Goal: Use online tool/utility: Utilize a website feature to perform a specific function

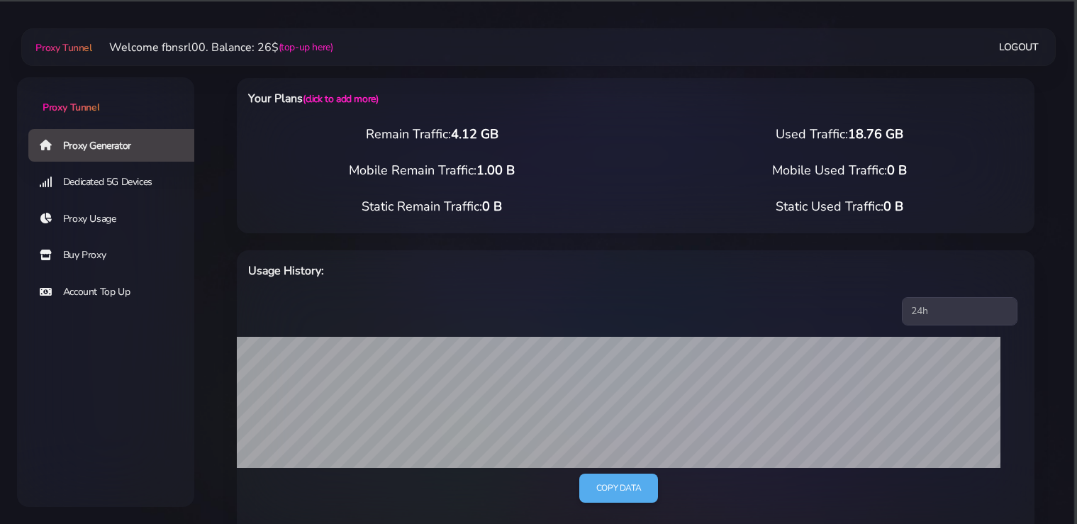
select select "static"
select select "IT"
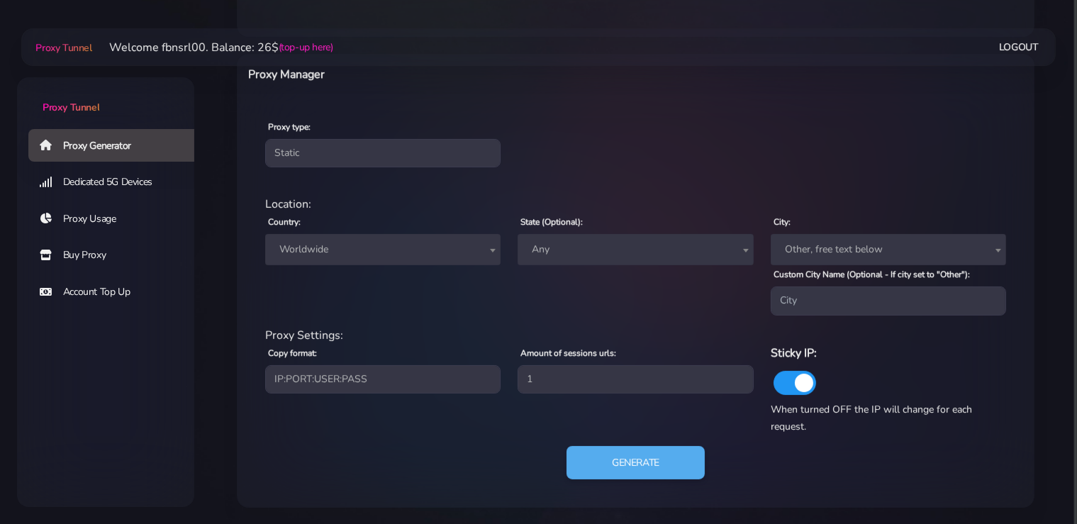
click at [370, 254] on span "Worldwide" at bounding box center [383, 250] width 218 height 20
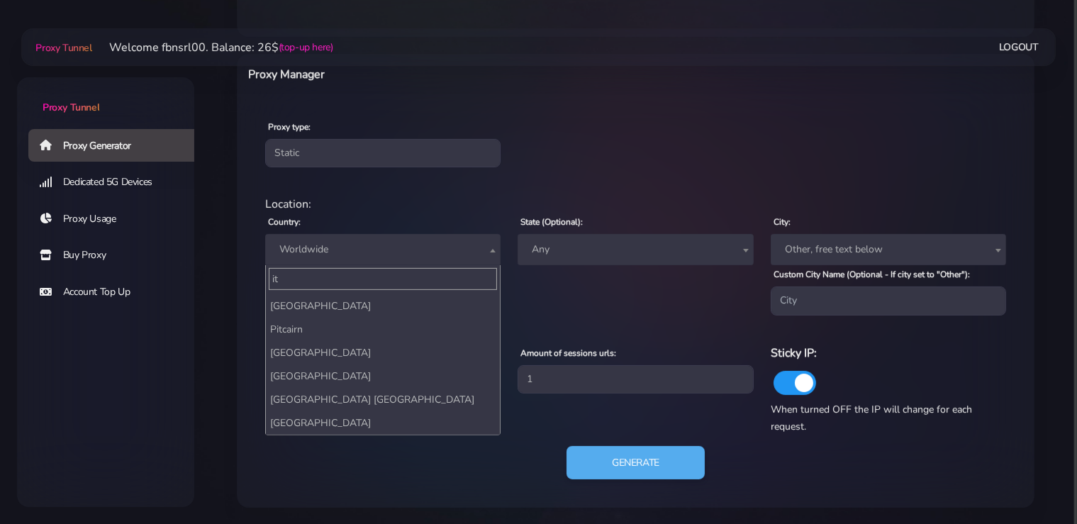
scroll to position [108, 0]
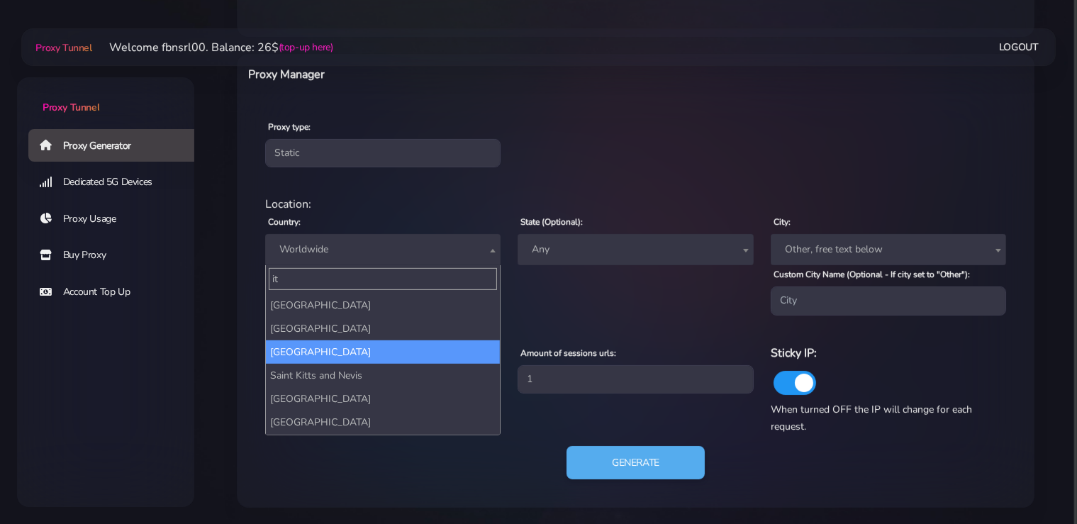
type input "it"
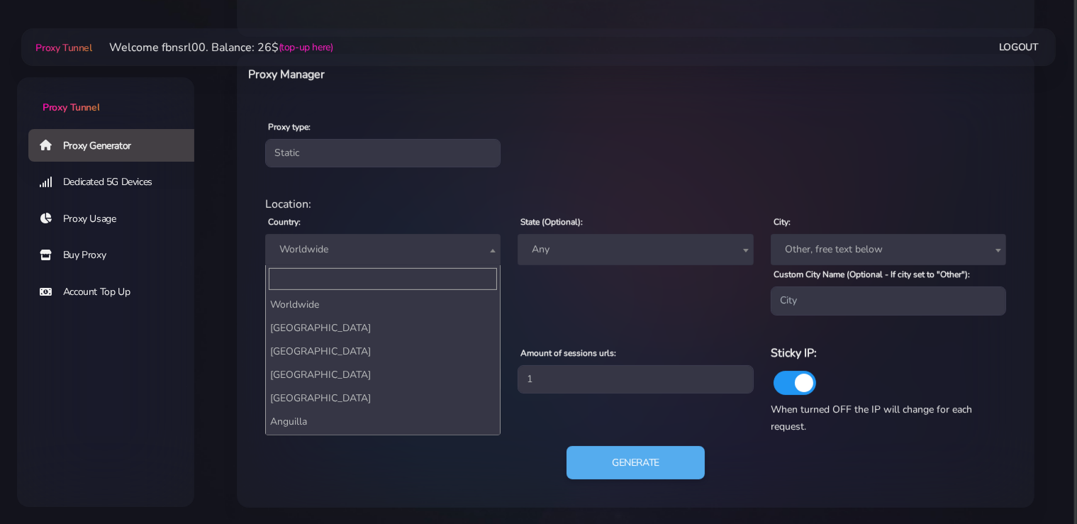
click at [376, 249] on span "Worldwide" at bounding box center [383, 250] width 218 height 20
click at [354, 262] on span "Worldwide" at bounding box center [382, 249] width 235 height 31
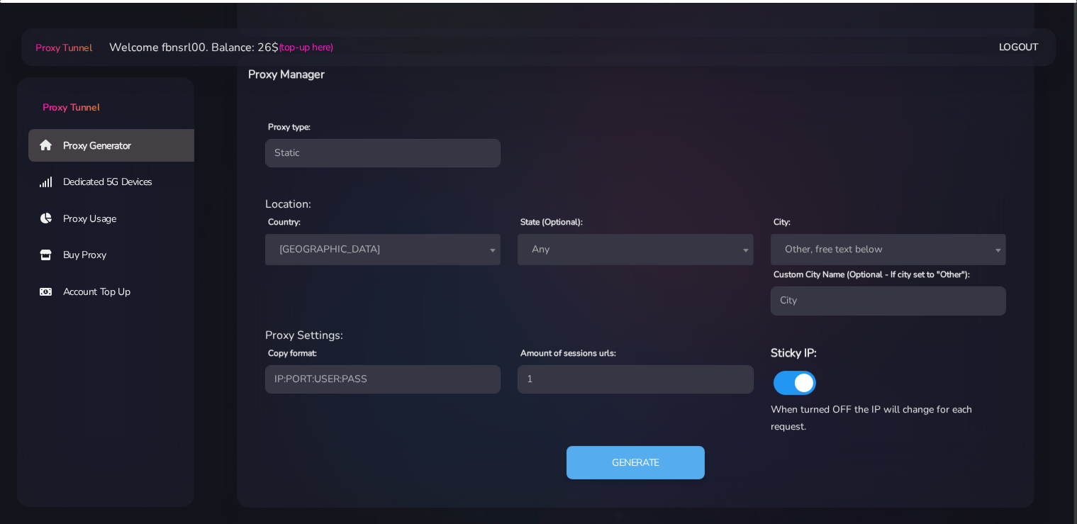
click at [349, 250] on span "[GEOGRAPHIC_DATA]" at bounding box center [383, 250] width 218 height 20
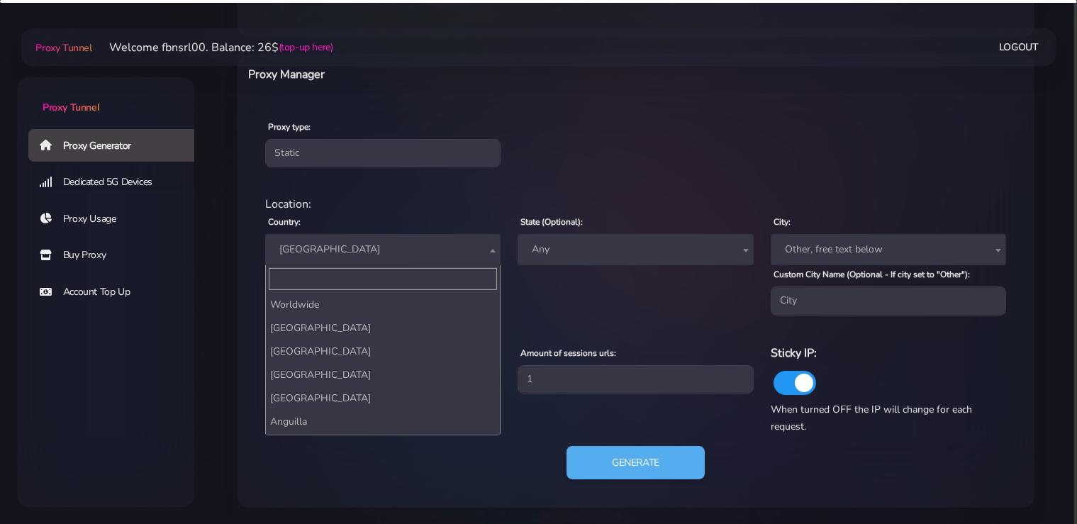
scroll to position [2564, 0]
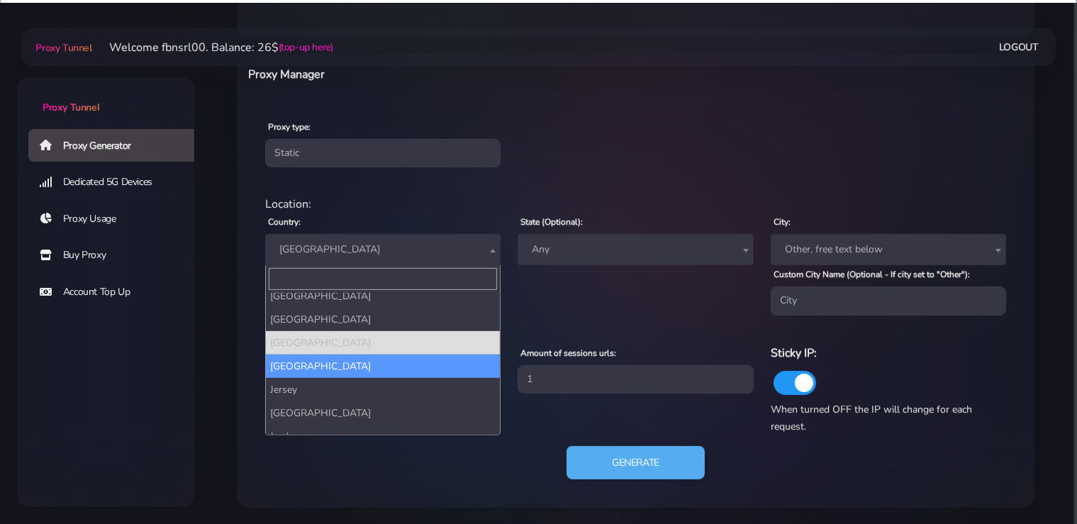
select select "IT"
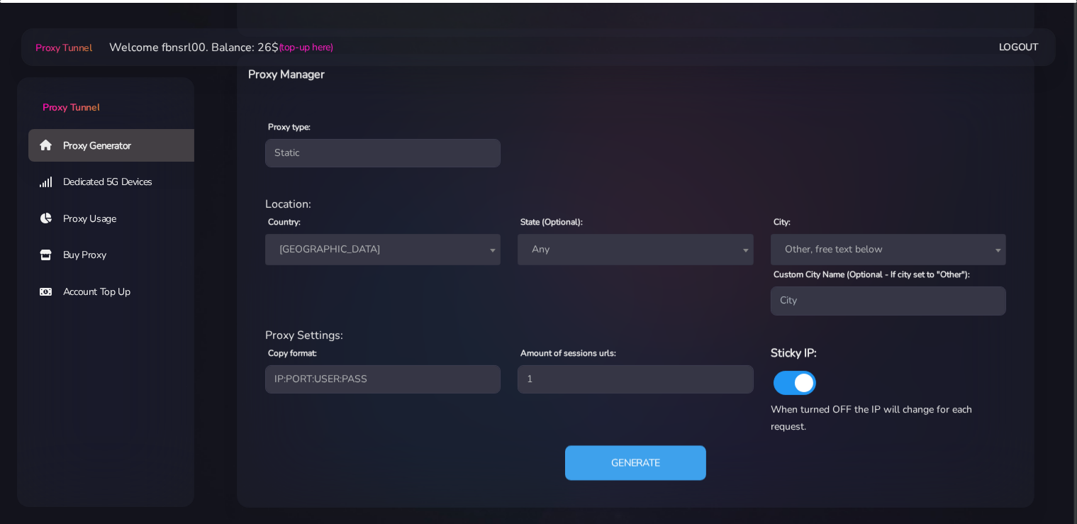
click at [623, 459] on button "Generate" at bounding box center [635, 462] width 141 height 35
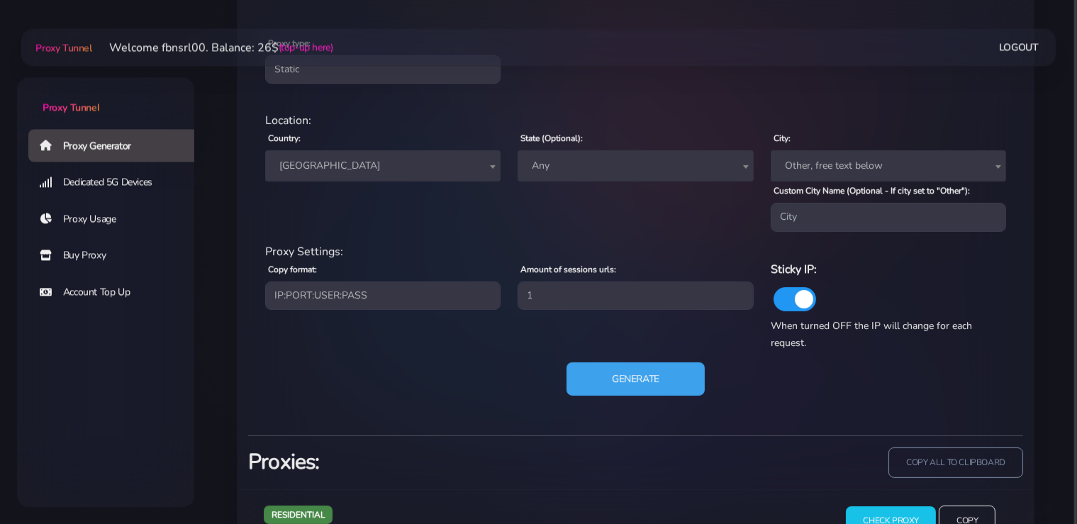
scroll to position [649, 0]
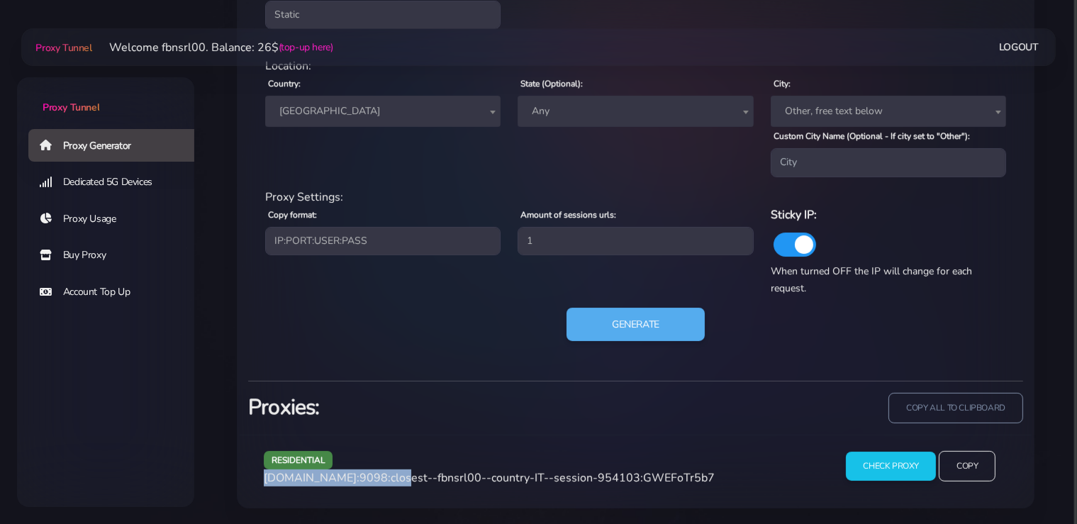
drag, startPoint x: 386, startPoint y: 478, endPoint x: 261, endPoint y: 478, distance: 125.5
click at [261, 478] on div "residential [DOMAIN_NAME]:9098:closest--fbnsrl00--country-IT--session-954103:GW…" at bounding box center [540, 472] width 571 height 42
copy span "[DOMAIN_NAME]:9098"
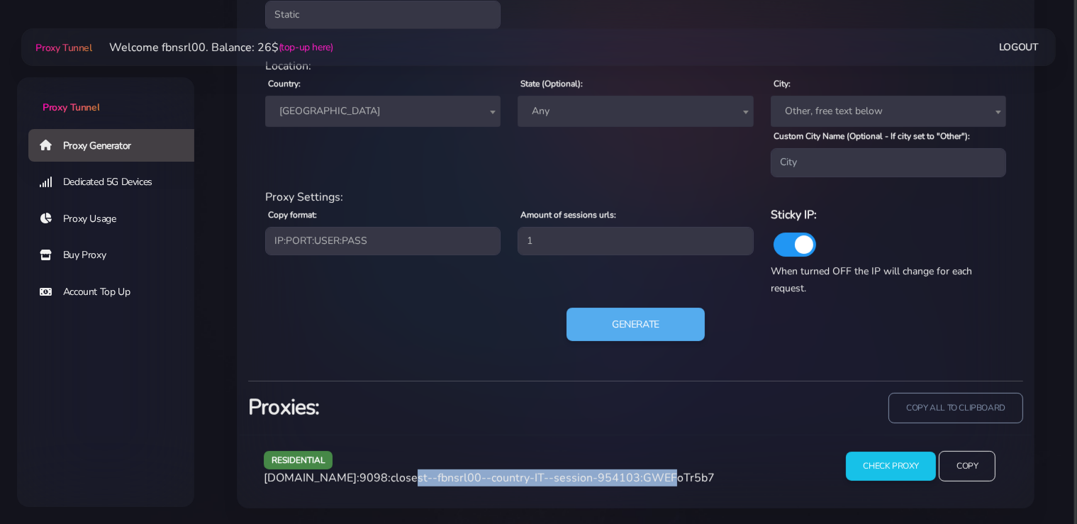
drag, startPoint x: 634, startPoint y: 476, endPoint x: 392, endPoint y: 479, distance: 241.7
click at [392, 479] on span "[DOMAIN_NAME]:9098:closest--fbnsrl00--country-IT--session-954103:GWEFoTr5b7" at bounding box center [489, 478] width 451 height 16
copy span "closest--fbnsrl00--country-IT--session-954103"
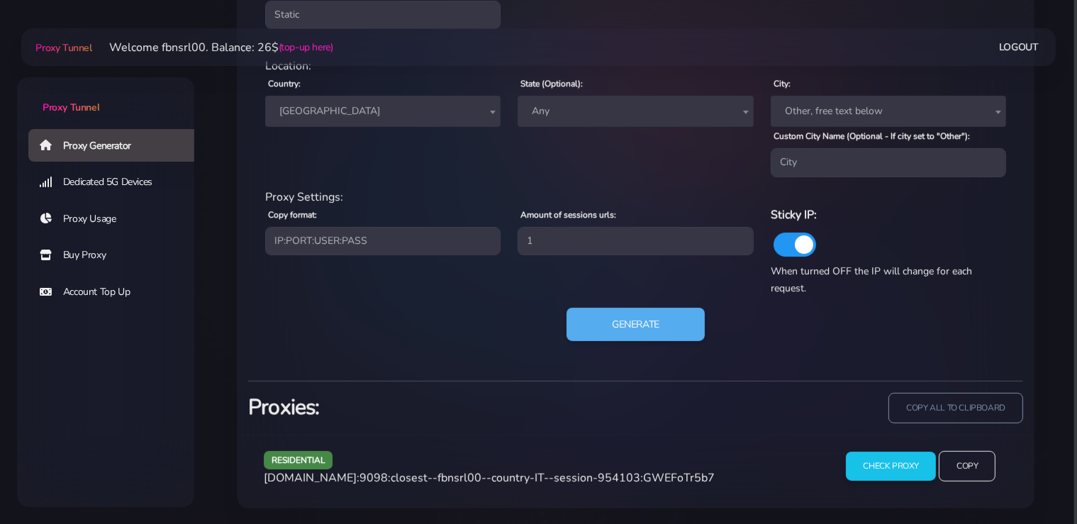
click at [658, 475] on span "[DOMAIN_NAME]:9098:closest--fbnsrl00--country-IT--session-954103:GWEFoTr5b7" at bounding box center [489, 478] width 451 height 16
copy span "GWEFoTr5b7"
